Goal: Task Accomplishment & Management: Use online tool/utility

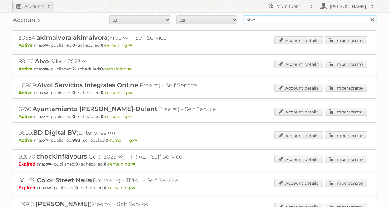
drag, startPoint x: 235, startPoint y: 18, endPoint x: 72, endPoint y: 28, distance: 162.4
click at [114, 26] on div "Accounts All Active Expired Pending All Paid Trials Self service alvo Search" at bounding box center [194, 19] width 365 height 15
type input "gall & gall"
click at [368, 15] on input "Search" at bounding box center [372, 19] width 9 height 9
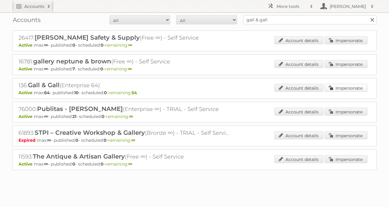
click at [336, 87] on link "Impersonate" at bounding box center [346, 88] width 43 height 8
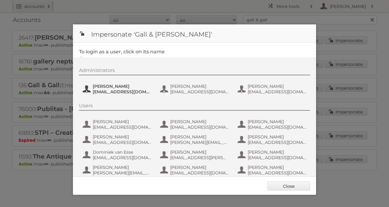
click at [113, 90] on span "esther-de.reus@gall.nl" at bounding box center [122, 91] width 59 height 5
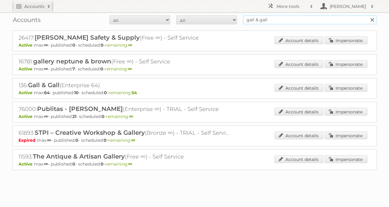
drag, startPoint x: 264, startPoint y: 21, endPoint x: 140, endPoint y: 19, distance: 124.1
click at [153, 19] on form "All Active Expired Pending All Paid Trials Self service gall & gall Search" at bounding box center [194, 19] width 365 height 9
type input "wibra"
click at [368, 15] on input "Search" at bounding box center [372, 19] width 9 height 9
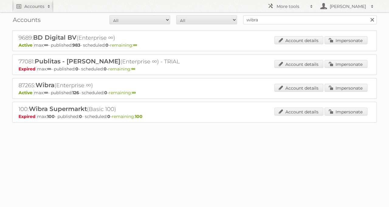
click at [352, 91] on div "Account details Impersonate" at bounding box center [321, 88] width 93 height 9
click at [348, 88] on link "Impersonate" at bounding box center [346, 88] width 43 height 8
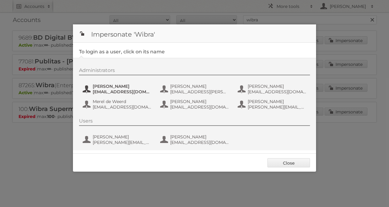
click at [113, 88] on span "Glenn Aaldering" at bounding box center [122, 85] width 59 height 5
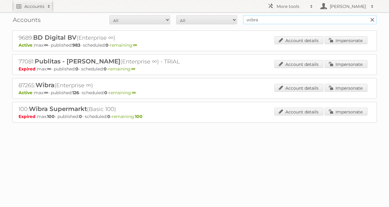
drag, startPoint x: 290, startPoint y: 19, endPoint x: 218, endPoint y: 24, distance: 72.3
click at [220, 23] on form "All Active Expired Pending All Paid Trials Self service wibra Search" at bounding box center [194, 19] width 365 height 9
paste input "17670"
type input "17670"
click at [368, 15] on input "Search" at bounding box center [372, 19] width 9 height 9
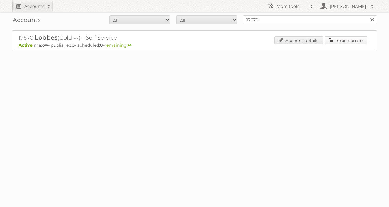
click at [334, 42] on link "Impersonate" at bounding box center [346, 40] width 43 height 8
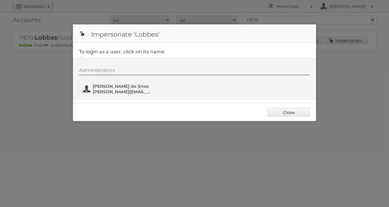
click at [110, 89] on span "b.desnoo@lobbes.nl" at bounding box center [122, 91] width 59 height 5
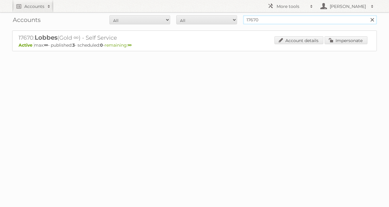
click at [232, 13] on div "Accounts All Active Expired Pending All Paid Trials Self service 17670 Search" at bounding box center [194, 19] width 365 height 15
type input "de online drogist"
click at [368, 15] on input "Search" at bounding box center [372, 19] width 9 height 9
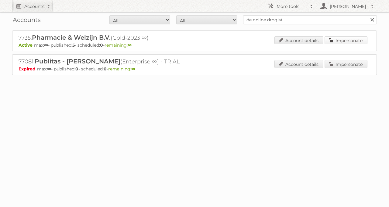
click at [343, 41] on link "Impersonate" at bounding box center [346, 40] width 43 height 8
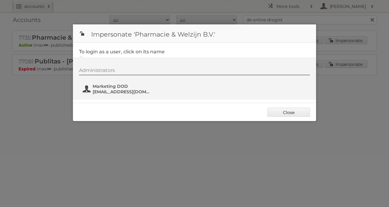
click at [132, 87] on span "Marketing DOD" at bounding box center [122, 85] width 59 height 5
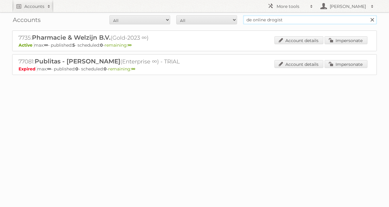
drag, startPoint x: 244, startPoint y: 21, endPoint x: 200, endPoint y: 20, distance: 44.7
click at [204, 20] on form "All Active Expired Pending All Paid Trials Self service de online drogist Search" at bounding box center [194, 19] width 365 height 9
type input "europoint"
click at [368, 15] on input "Search" at bounding box center [372, 19] width 9 height 9
click at [349, 42] on link "Impersonate" at bounding box center [346, 40] width 43 height 8
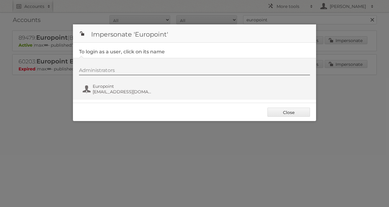
click at [87, 95] on div "Administrators Europoint marketing@europoint.be" at bounding box center [197, 81] width 237 height 29
click at [91, 89] on button "Europoint marketing@europoint.be" at bounding box center [117, 89] width 71 height 12
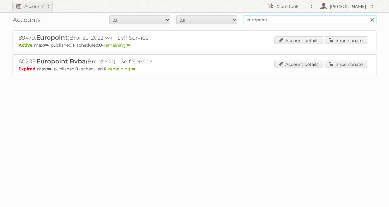
drag, startPoint x: 277, startPoint y: 17, endPoint x: 202, endPoint y: 17, distance: 74.5
click at [218, 17] on form "All Active Expired Pending All Paid Trials Self service europoint Search" at bounding box center [194, 19] width 365 height 9
type input "xooon"
click at [368, 15] on input "Search" at bounding box center [372, 19] width 9 height 9
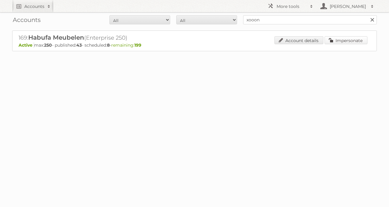
click at [351, 37] on link "Impersonate" at bounding box center [346, 40] width 43 height 8
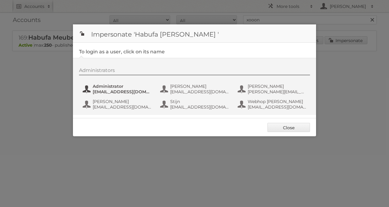
click at [104, 85] on span "Administrator" at bounding box center [122, 85] width 59 height 5
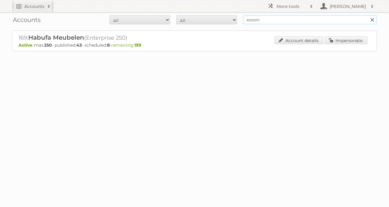
drag, startPoint x: 297, startPoint y: 22, endPoint x: 201, endPoint y: 9, distance: 97.3
click at [210, 10] on body "Accounts Search Advanced Search Create new account More tools Employees Hieke K…" at bounding box center [194, 103] width 389 height 207
type input "jola mode"
click at [368, 15] on input "Search" at bounding box center [372, 19] width 9 height 9
click at [343, 39] on link "Impersonate" at bounding box center [346, 40] width 43 height 8
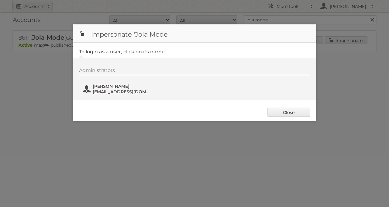
click at [131, 88] on span "[PERSON_NAME]" at bounding box center [122, 85] width 59 height 5
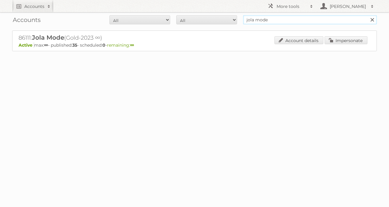
drag, startPoint x: 274, startPoint y: 17, endPoint x: 214, endPoint y: 22, distance: 60.1
click at [214, 22] on form "All Active Expired Pending All Paid Trials Self service jola mode Search" at bounding box center [194, 19] width 365 height 9
type input "readshop"
click at [368, 15] on input "Search" at bounding box center [372, 19] width 9 height 9
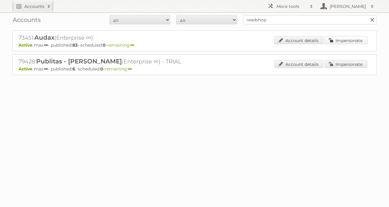
click at [359, 41] on link "Impersonate" at bounding box center [346, 40] width 43 height 8
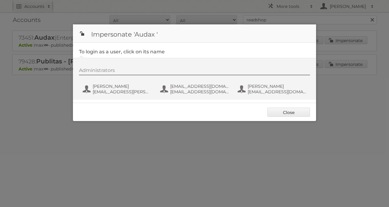
click at [117, 95] on div "Administrators Bart Linskens bart.linskens@audax.nl fs+audax@publitas.com fs+au…" at bounding box center [197, 81] width 237 height 29
click at [114, 93] on span "bart.linskens@audax.nl" at bounding box center [122, 91] width 59 height 5
